Goal: Transaction & Acquisition: Book appointment/travel/reservation

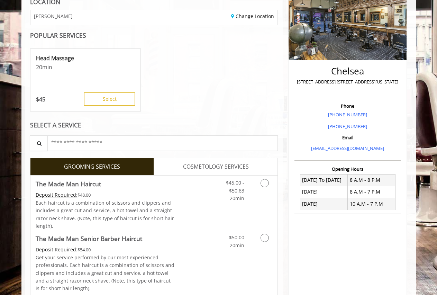
scroll to position [138, 0]
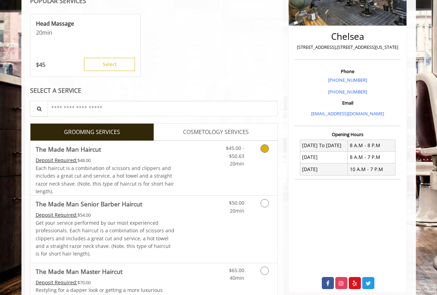
click at [265, 155] on link "Grooming services" at bounding box center [264, 154] width 18 height 27
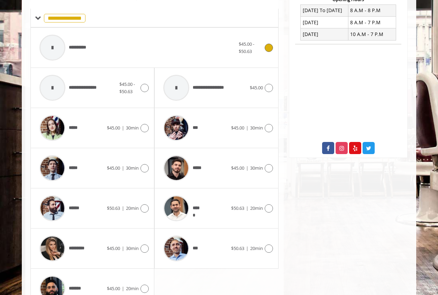
scroll to position [308, 0]
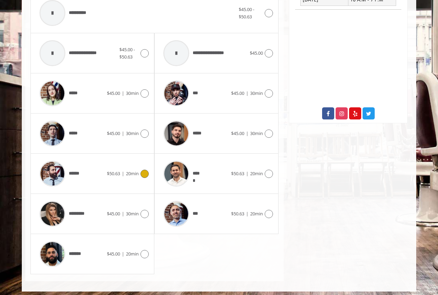
click at [146, 172] on icon at bounding box center [144, 173] width 8 height 8
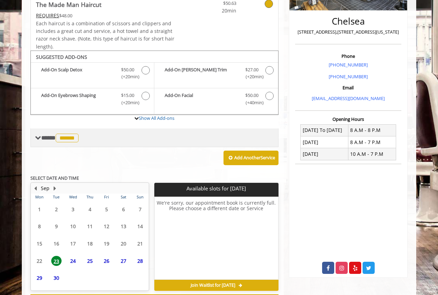
scroll to position [184, 0]
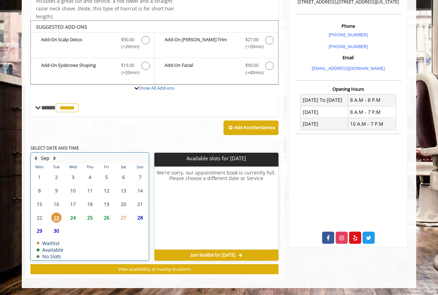
click at [72, 233] on table "Mon Tue Wed Thu Fri Sat Sun 1 2 3 4 5 6 7 8 9 10 11 12 13 14 15 16 17 18 19 20 …" at bounding box center [89, 211] width 117 height 96
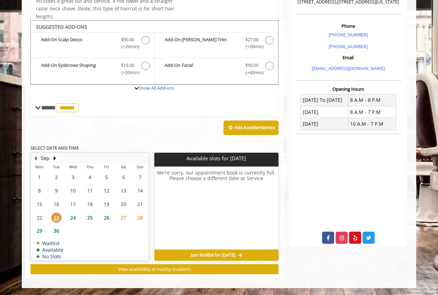
click at [72, 215] on span "24" at bounding box center [73, 217] width 10 height 10
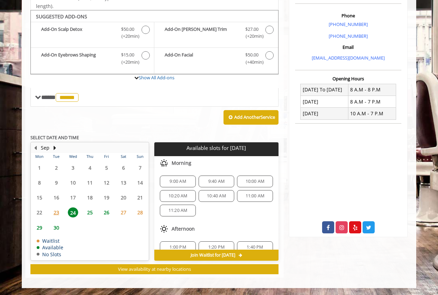
scroll to position [89, 0]
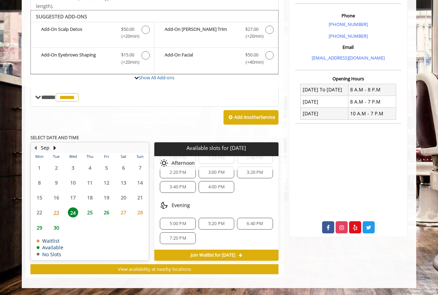
click at [255, 222] on span "6:40 PM" at bounding box center [255, 224] width 16 height 6
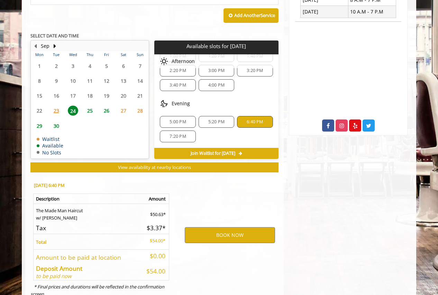
scroll to position [319, 0]
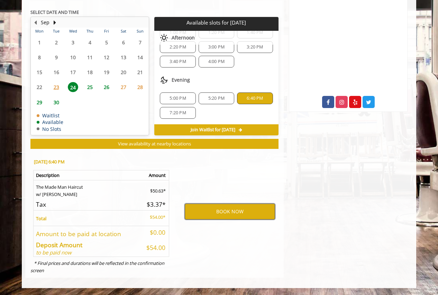
click at [236, 214] on button "BOOK NOW" at bounding box center [230, 211] width 90 height 16
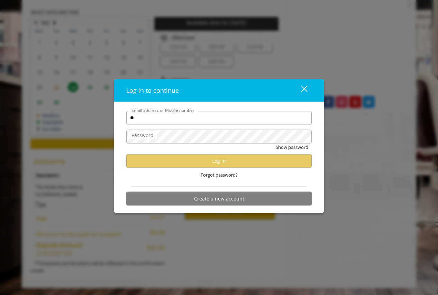
type input "*"
type input "**********"
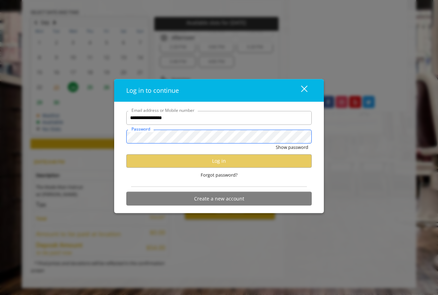
scroll to position [0, 0]
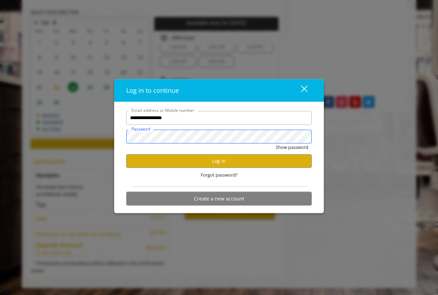
click at [276, 143] on button "Show password" at bounding box center [292, 146] width 33 height 7
click at [126, 154] on button "Log in" at bounding box center [218, 160] width 185 height 13
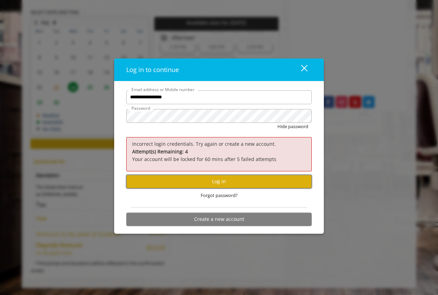
click button "Log in" at bounding box center [218, 181] width 185 height 13
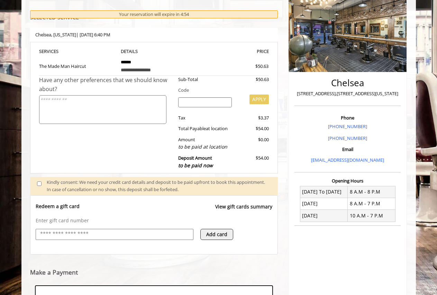
scroll to position [198, 0]
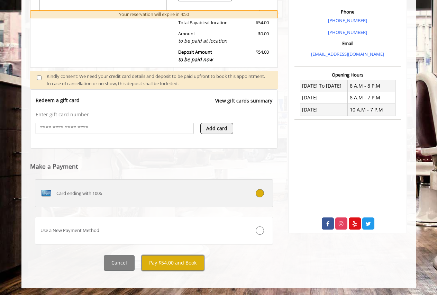
drag, startPoint x: 178, startPoint y: 263, endPoint x: 177, endPoint y: 188, distance: 75.1
click at [177, 199] on div "**********" at bounding box center [154, 79] width 248 height 384
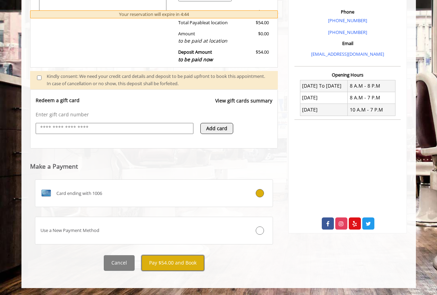
click at [178, 267] on button "Pay $54.00 and Book" at bounding box center [172, 263] width 63 height 16
